Goal: Information Seeking & Learning: Compare options

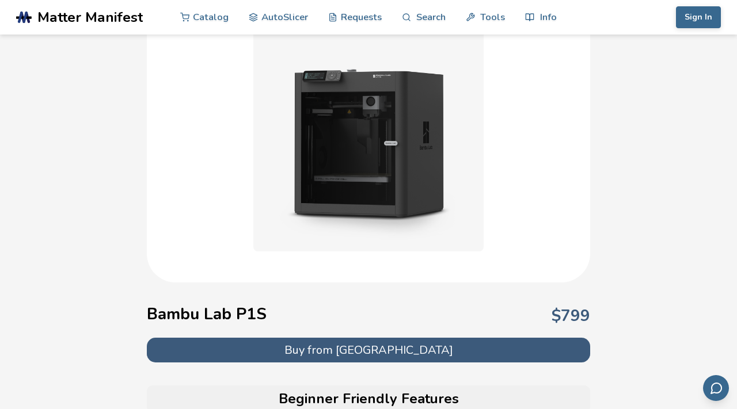
scroll to position [121, 0]
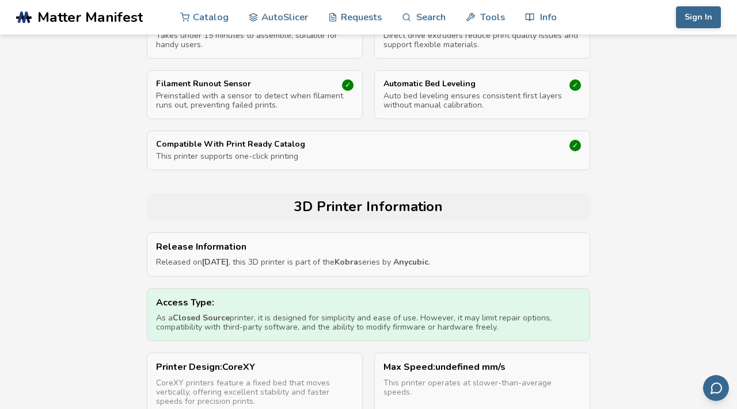
scroll to position [530, 0]
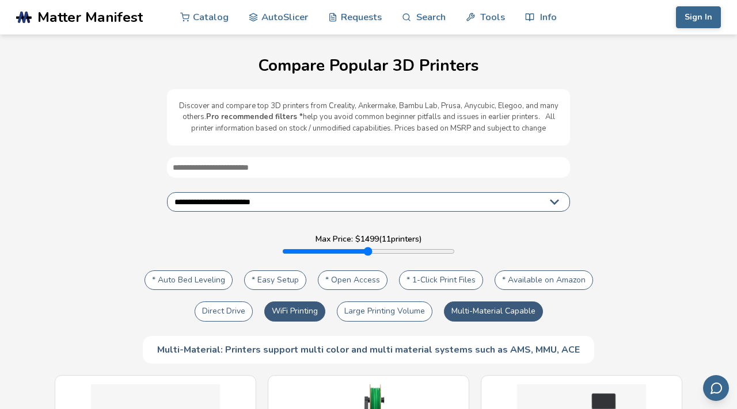
select select "**********"
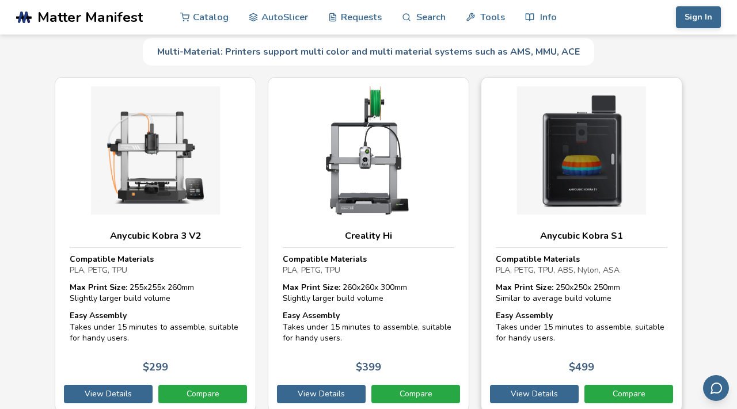
scroll to position [330, 0]
